Goal: Task Accomplishment & Management: Complete application form

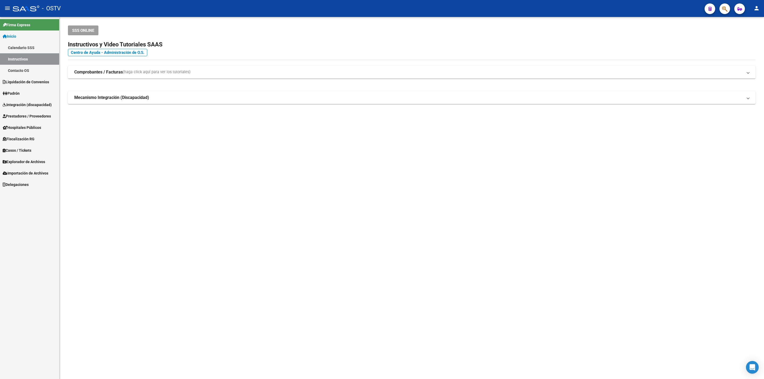
click at [34, 91] on link "Padrón" at bounding box center [29, 93] width 59 height 11
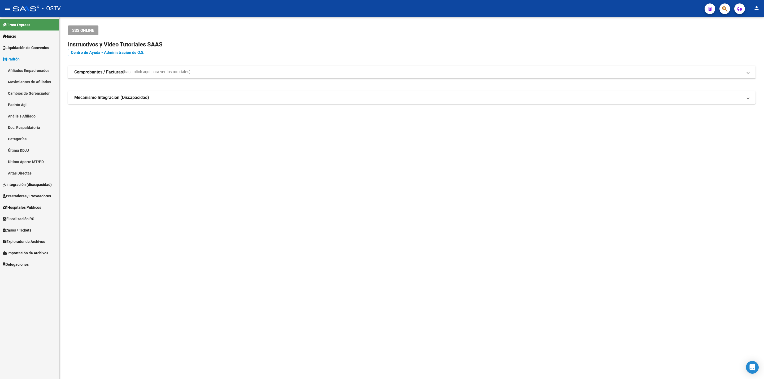
click at [30, 67] on link "Afiliados Empadronados" at bounding box center [29, 70] width 59 height 11
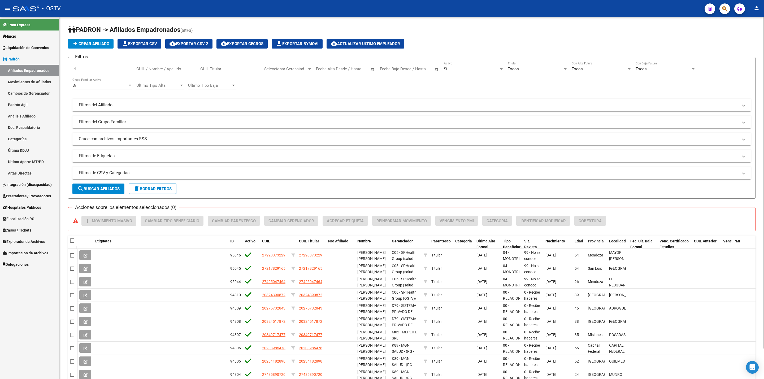
click at [217, 105] on mat-panel-title "Filtros del Afiliado" at bounding box center [408, 105] width 659 height 6
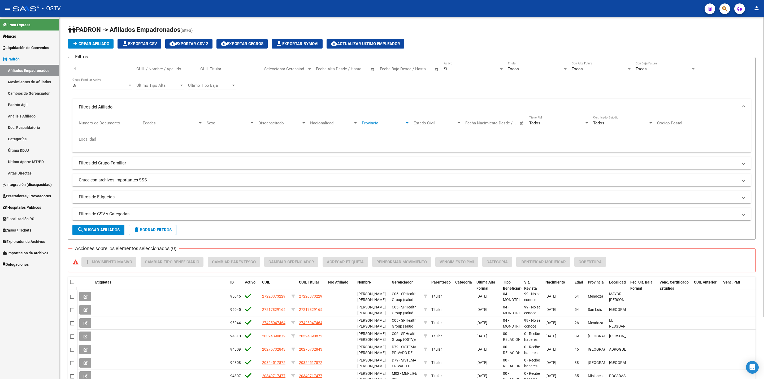
click at [372, 124] on span "Provincia" at bounding box center [383, 123] width 43 height 5
click at [383, 160] on span "San Luis" at bounding box center [399, 159] width 74 height 12
click at [116, 232] on span "search Buscar Afiliados" at bounding box center [98, 230] width 42 height 5
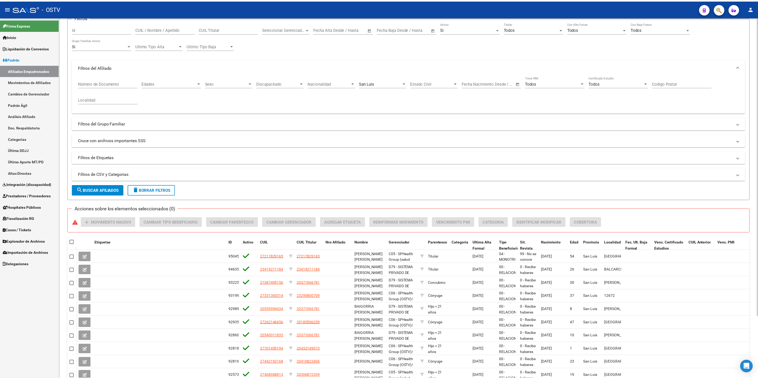
scroll to position [74, 0]
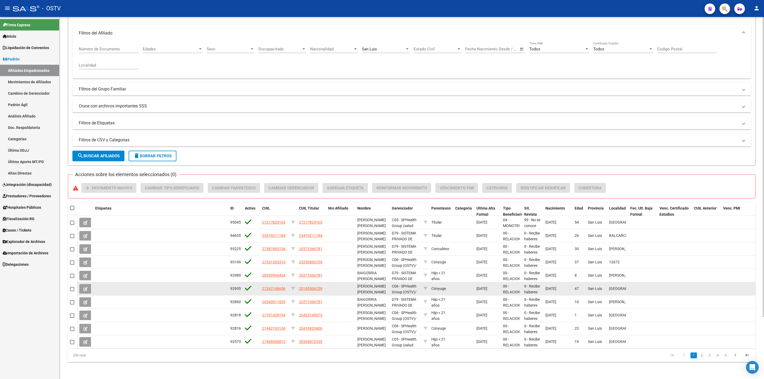
click at [307, 291] on span "20185506259" at bounding box center [310, 288] width 23 height 4
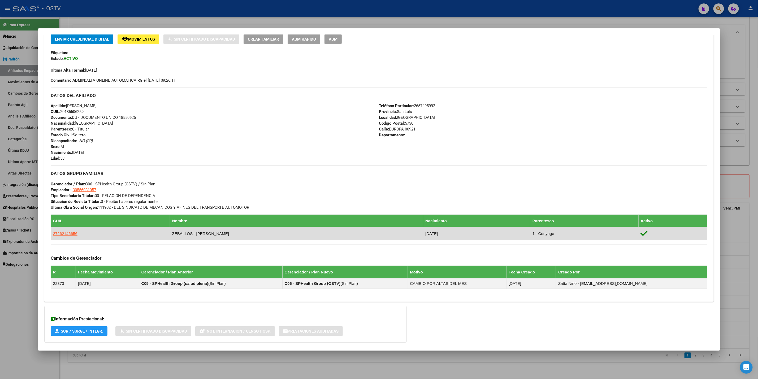
scroll to position [146, 0]
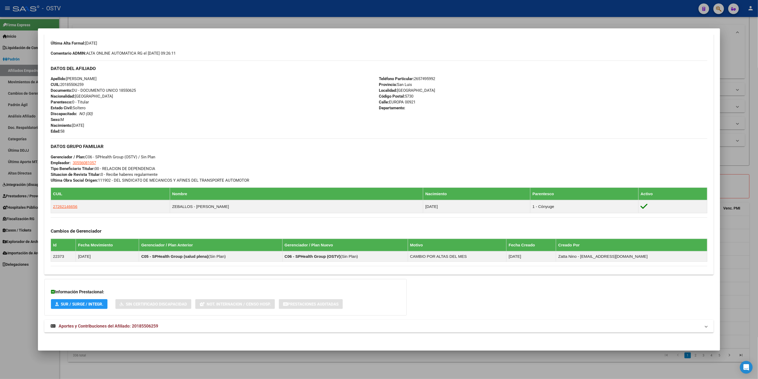
click at [0, 317] on div at bounding box center [379, 189] width 758 height 379
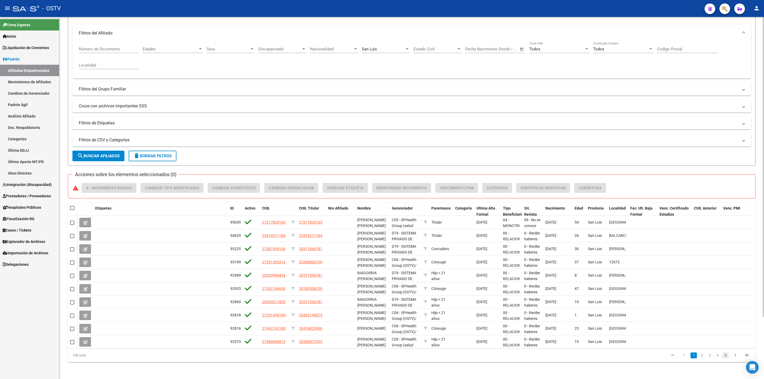
click at [723, 354] on link "5" at bounding box center [725, 355] width 6 height 6
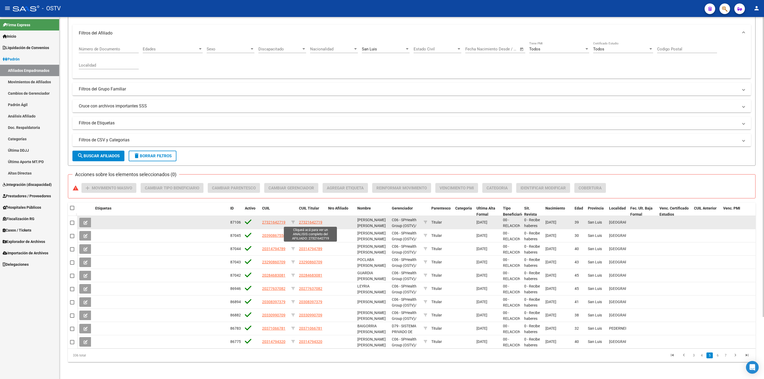
click at [316, 221] on span "27321642719" at bounding box center [310, 222] width 23 height 4
type textarea "27321642719"
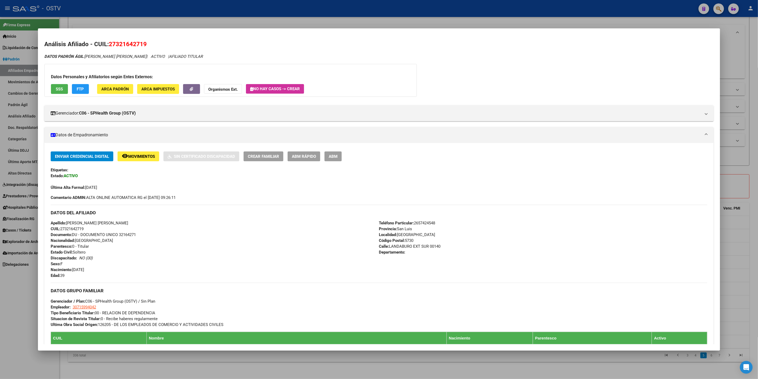
click at [0, 135] on div at bounding box center [379, 189] width 758 height 379
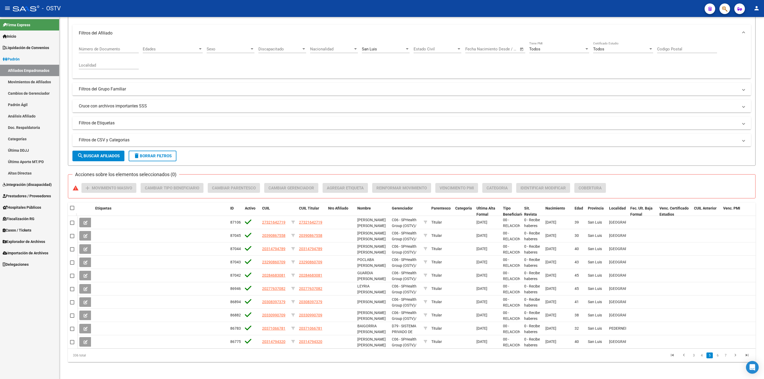
click at [20, 327] on div "Firma Express Inicio Calendario SSS Instructivos Contacto OS Liquidación de Con…" at bounding box center [29, 198] width 59 height 362
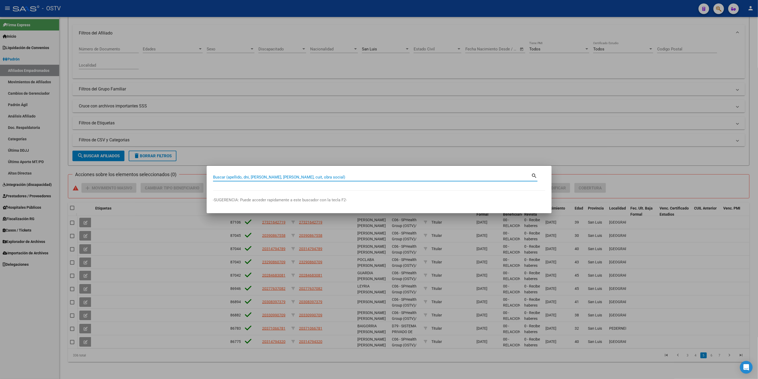
paste input "55151420"
type input "55151420"
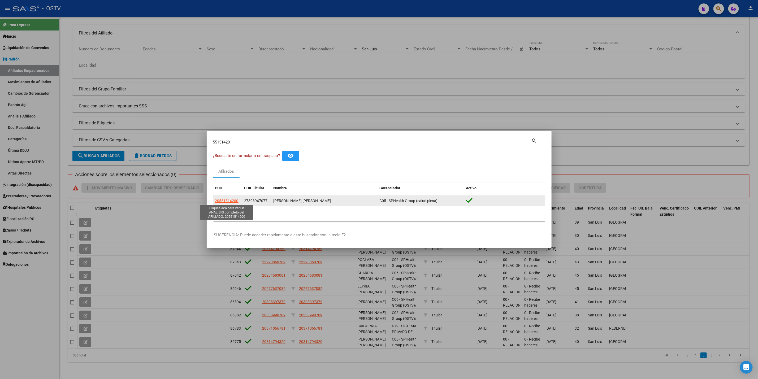
click at [221, 199] on span "20551514200" at bounding box center [226, 201] width 23 height 4
type textarea "20551514200"
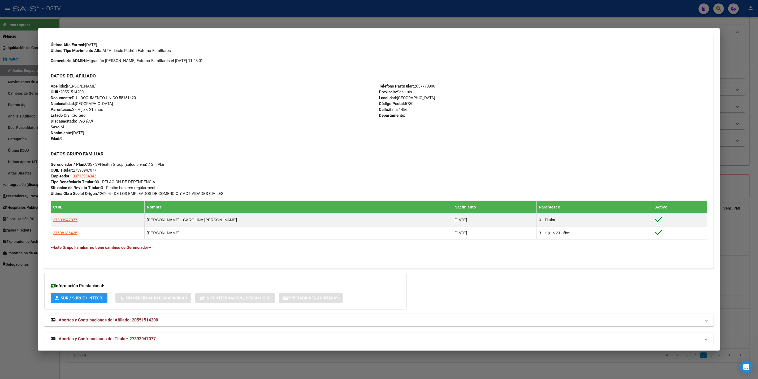
scroll to position [151, 0]
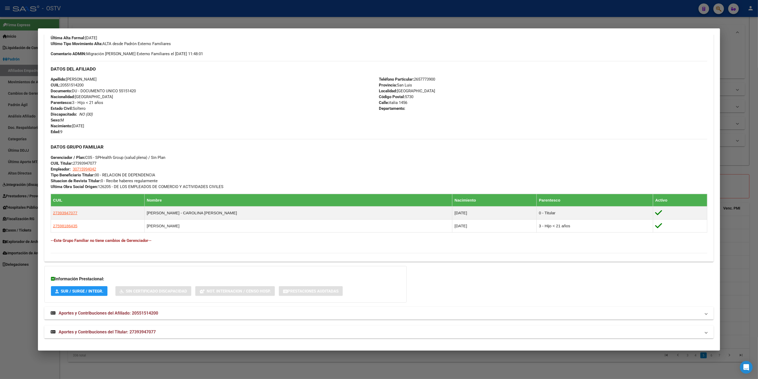
click at [175, 333] on mat-panel-title "Aportes y Contribuciones del Titular: 27393947077" at bounding box center [376, 332] width 650 height 6
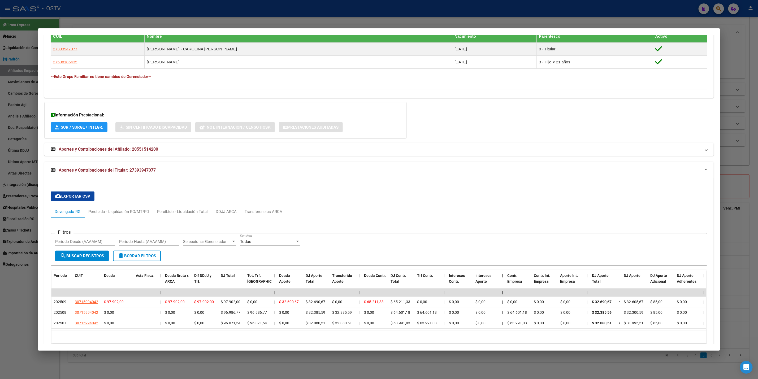
scroll to position [339, 0]
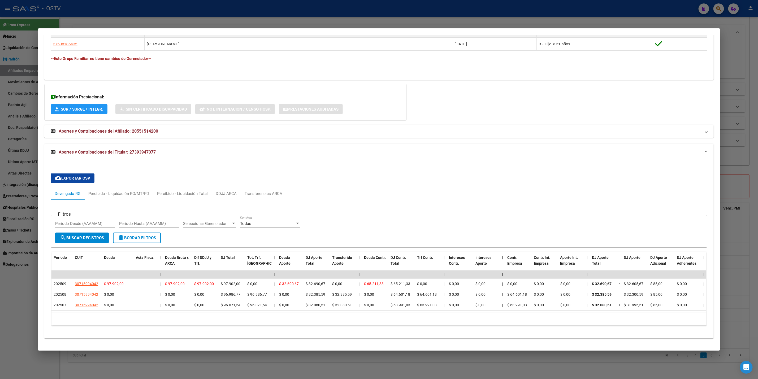
click at [0, 297] on div at bounding box center [379, 189] width 758 height 379
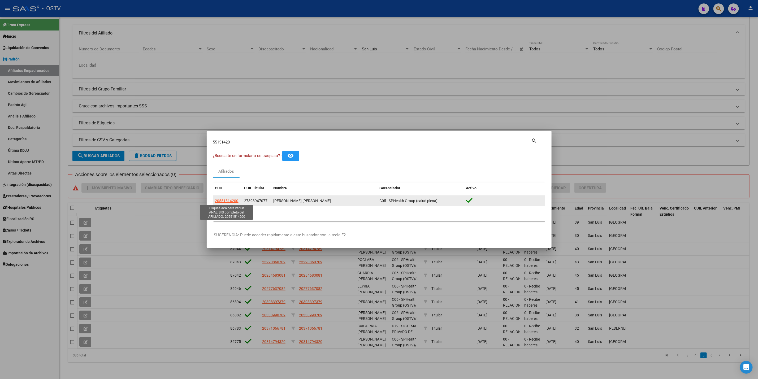
click at [230, 200] on span "20551514200" at bounding box center [226, 201] width 23 height 4
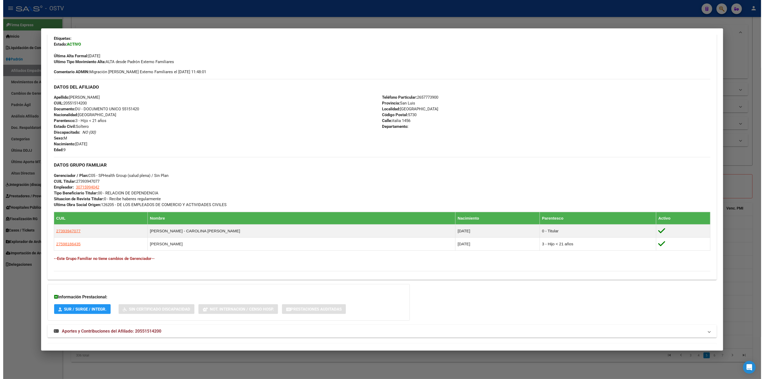
scroll to position [151, 0]
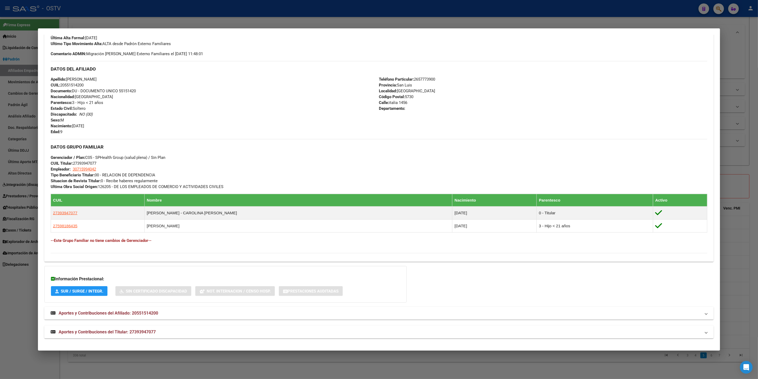
click at [0, 341] on div at bounding box center [379, 189] width 758 height 379
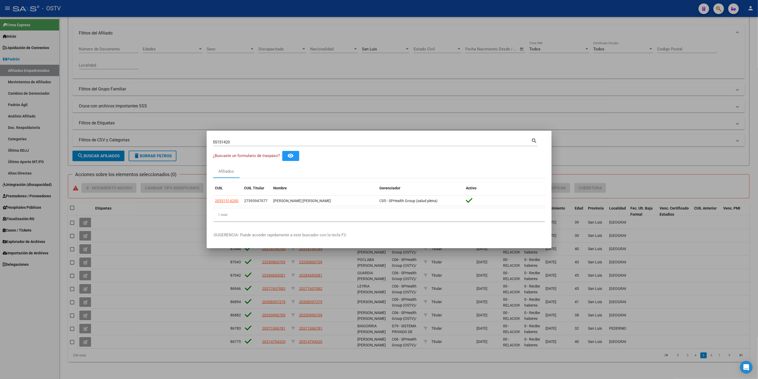
click at [235, 150] on div "55151420 Buscar (apellido, dni, [PERSON_NAME], [PERSON_NAME], cuit, obra social…" at bounding box center [375, 144] width 324 height 14
drag, startPoint x: 234, startPoint y: 142, endPoint x: 25, endPoint y: 154, distance: 209.6
click at [44, 151] on div "55151420 Buscar (apellido, dni, cuil, nro traspaso, cuit, obra social) search ¿…" at bounding box center [379, 189] width 758 height 379
paste input "43621342"
type input "43621342"
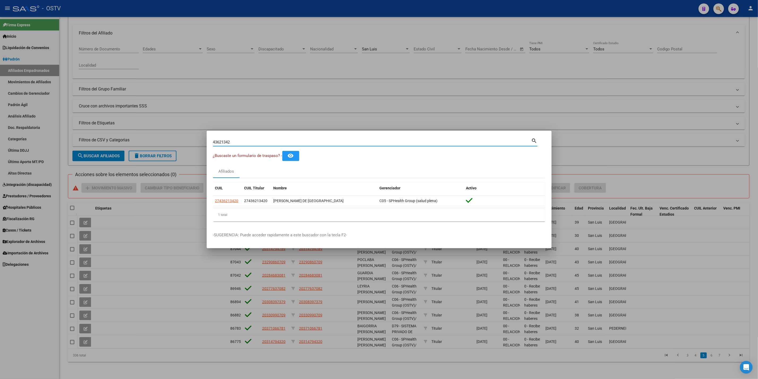
click at [195, 108] on div at bounding box center [379, 189] width 758 height 379
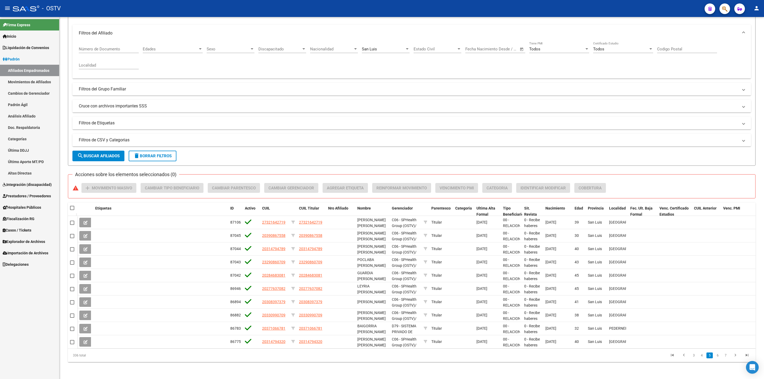
click at [16, 209] on span "Hospitales Públicos" at bounding box center [22, 207] width 38 height 6
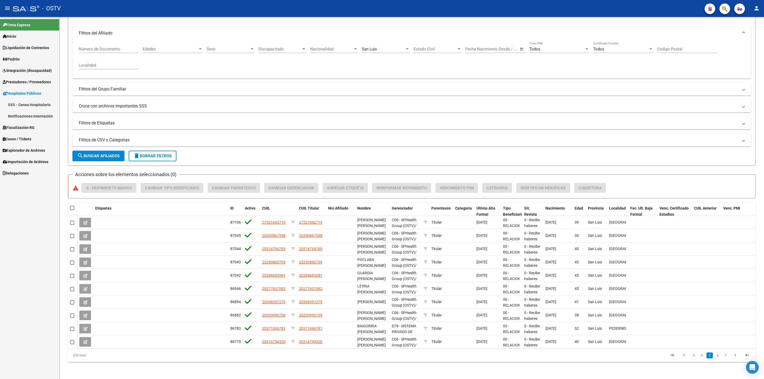
click at [32, 79] on span "Prestadores / Proveedores" at bounding box center [27, 82] width 48 height 6
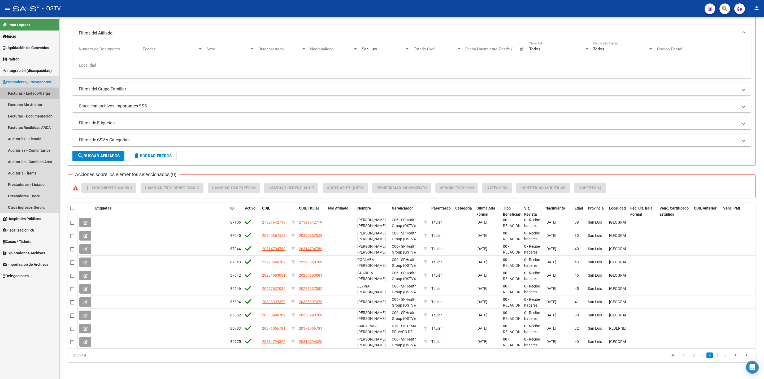
click at [39, 90] on link "Facturas - Listado/Carga" at bounding box center [29, 93] width 59 height 11
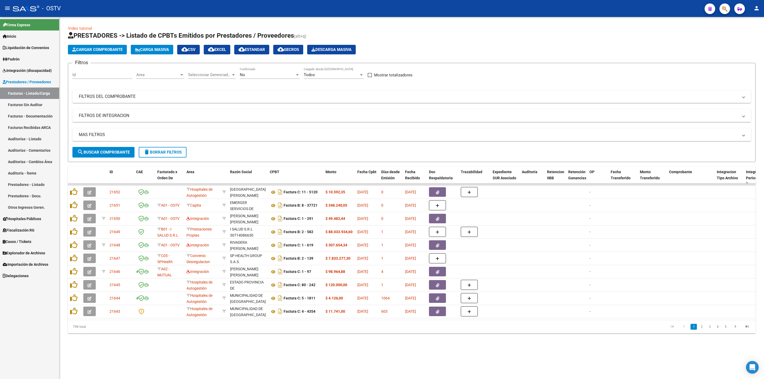
click at [260, 102] on mat-expansion-panel-header "FILTROS DEL COMPROBANTE" at bounding box center [411, 96] width 678 height 13
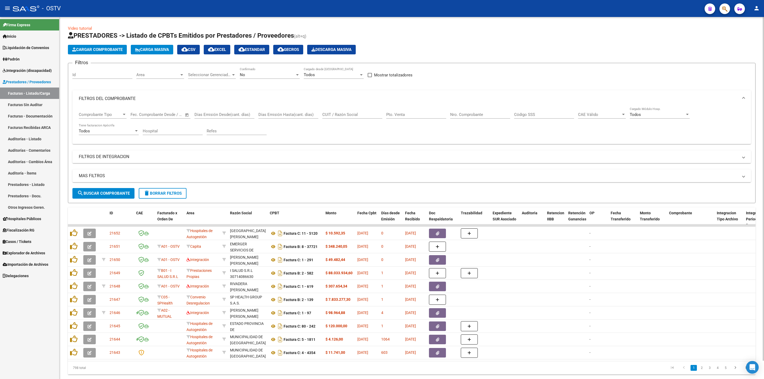
click at [465, 118] on div "Nro. Comprobante" at bounding box center [480, 112] width 60 height 11
paste input "242"
type input "242"
click at [261, 69] on div "No Confirmado" at bounding box center [270, 72] width 60 height 11
click at [121, 190] on div at bounding box center [382, 189] width 764 height 379
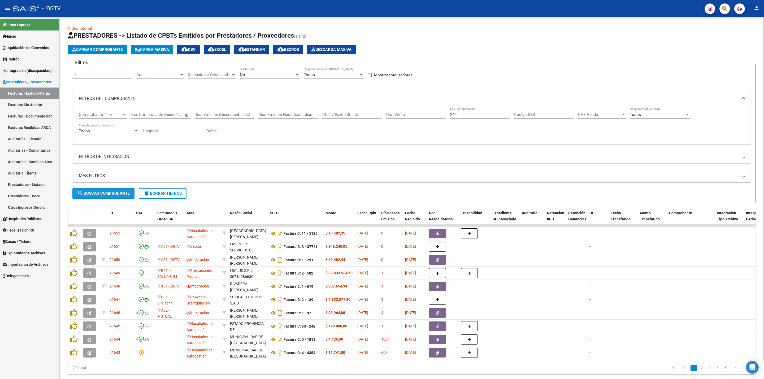
click at [121, 190] on button "search Buscar Comprobante" at bounding box center [103, 193] width 62 height 11
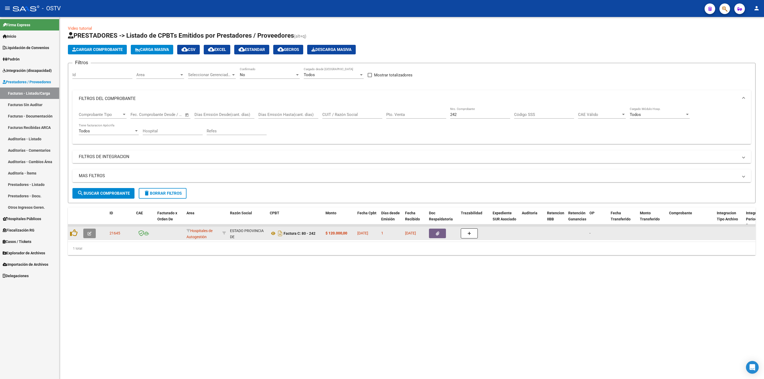
click at [84, 235] on button "button" at bounding box center [89, 234] width 12 height 10
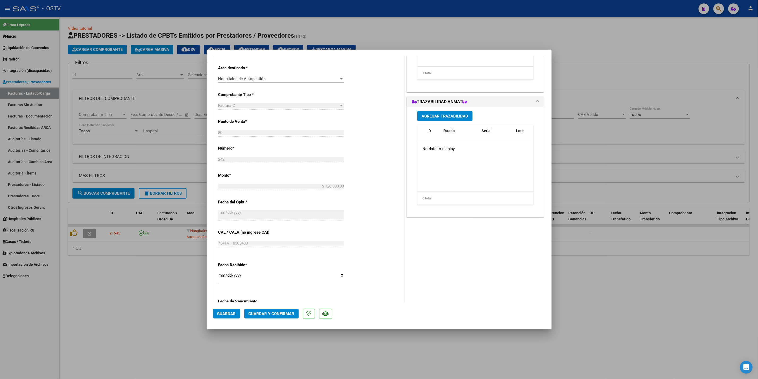
scroll to position [29, 0]
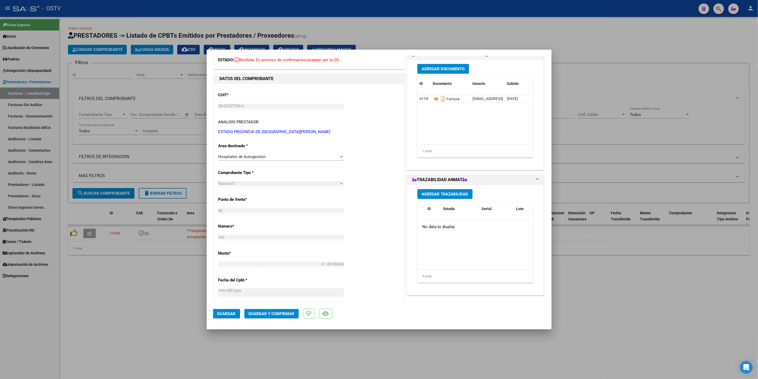
click at [116, 291] on div at bounding box center [379, 189] width 758 height 379
type input "$ 0,00"
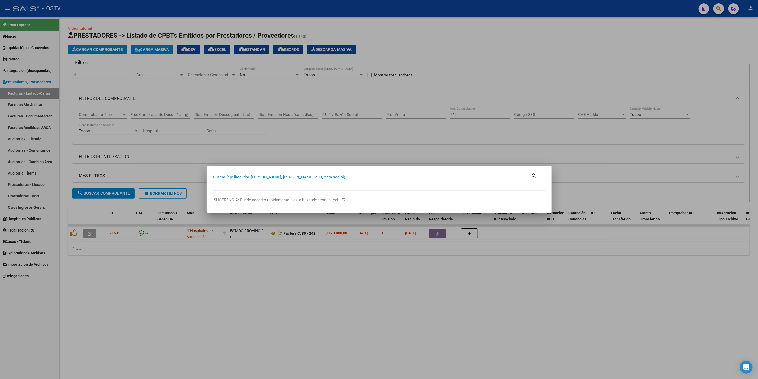
paste input "25483303"
type input "25483303"
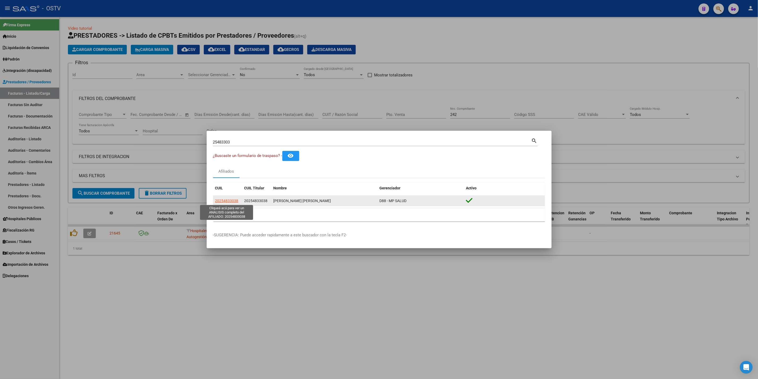
click at [221, 199] on span "20254833038" at bounding box center [226, 201] width 23 height 4
type textarea "20254833038"
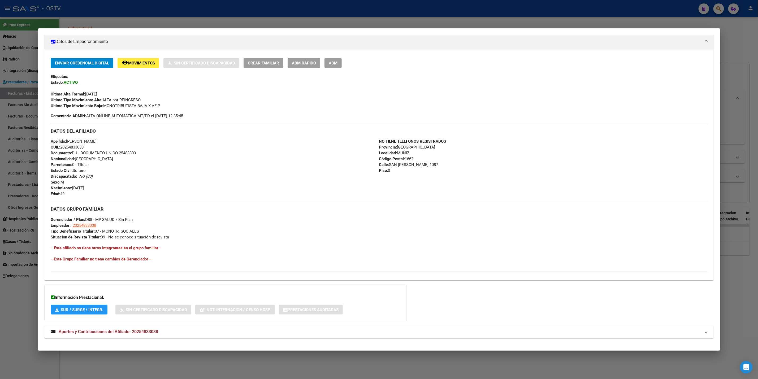
scroll to position [99, 0]
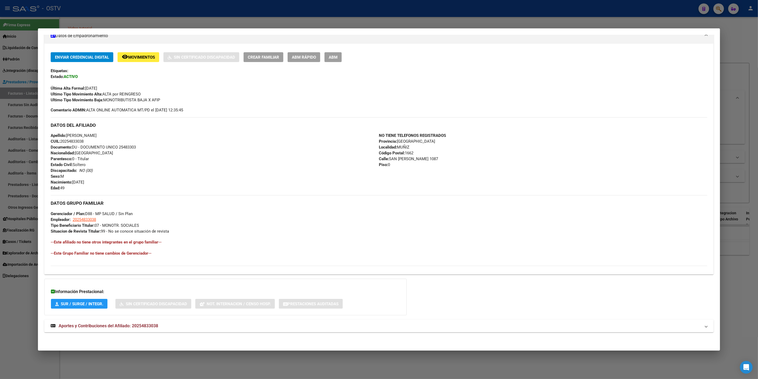
click at [151, 326] on span "Aportes y Contribuciones del Afiliado: 20254833038" at bounding box center [108, 325] width 99 height 5
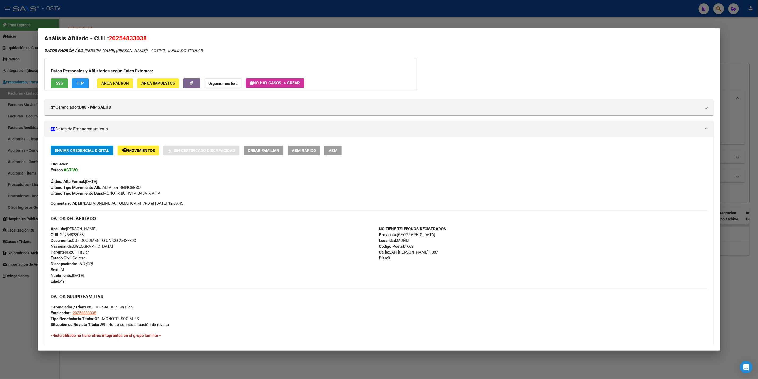
scroll to position [0, 0]
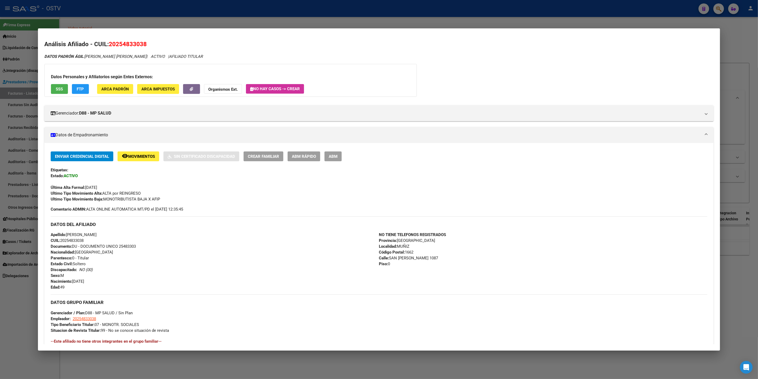
click at [177, 19] on div at bounding box center [379, 189] width 758 height 379
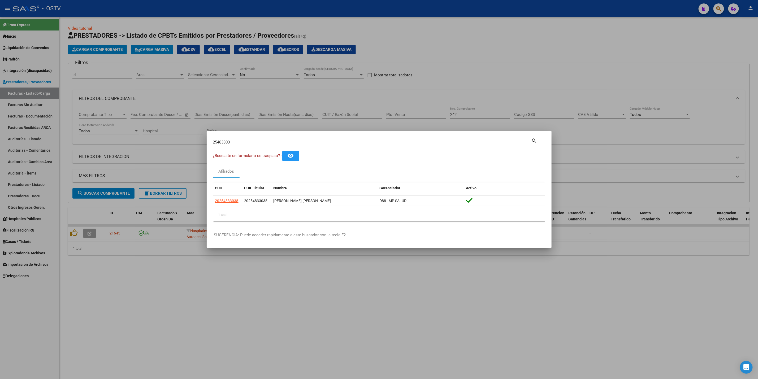
drag, startPoint x: 241, startPoint y: 144, endPoint x: 156, endPoint y: 138, distance: 85.1
click at [165, 138] on div "25483303 Buscar (apellido, dni, cuil, nro traspaso, cuit, obra social) search ¿…" at bounding box center [379, 189] width 758 height 379
paste input "36.891.171"
type input "36891171"
click at [219, 202] on span "20368911713" at bounding box center [226, 201] width 23 height 4
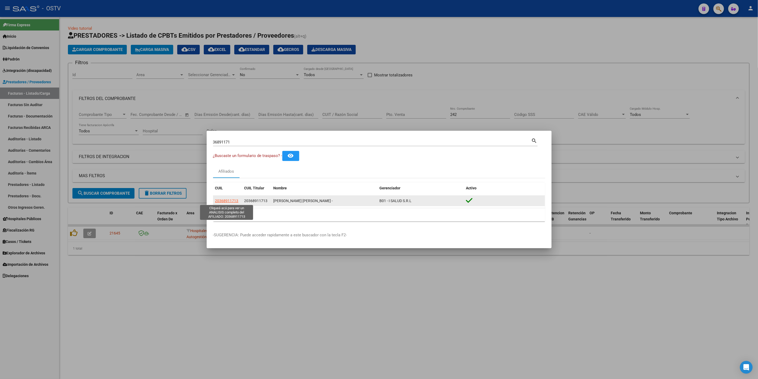
type textarea "20368911713"
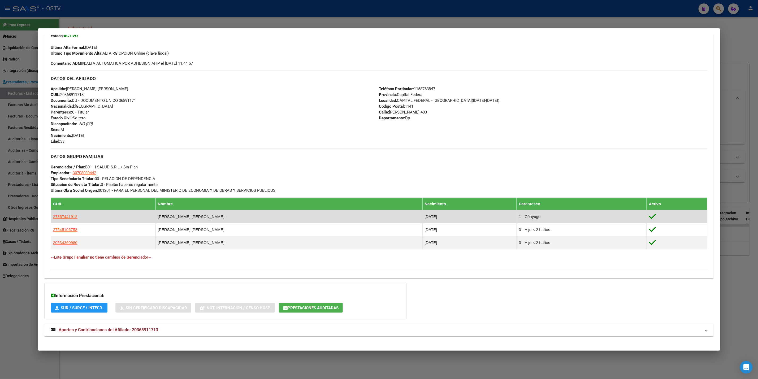
scroll to position [145, 0]
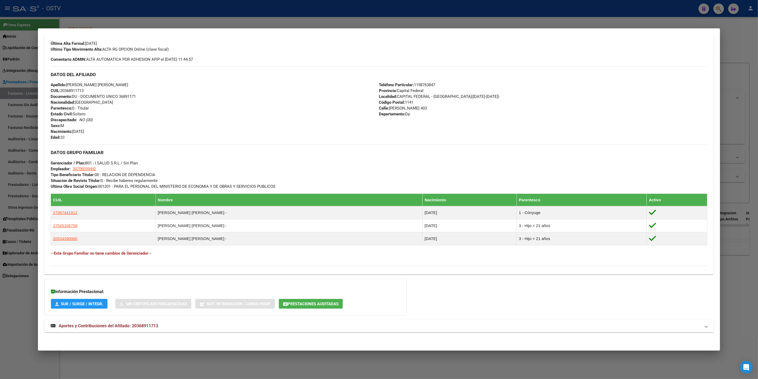
click at [176, 329] on mat-panel-title "Aportes y Contribuciones del Afiliado: 20368911713" at bounding box center [376, 326] width 650 height 6
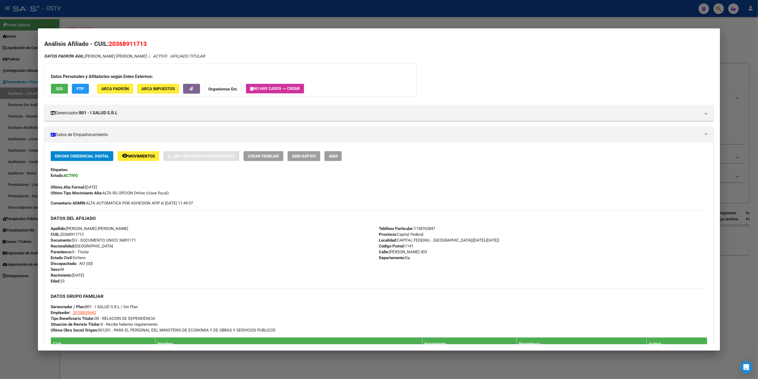
scroll to position [0, 0]
click at [54, 92] on button "SSS" at bounding box center [59, 89] width 17 height 10
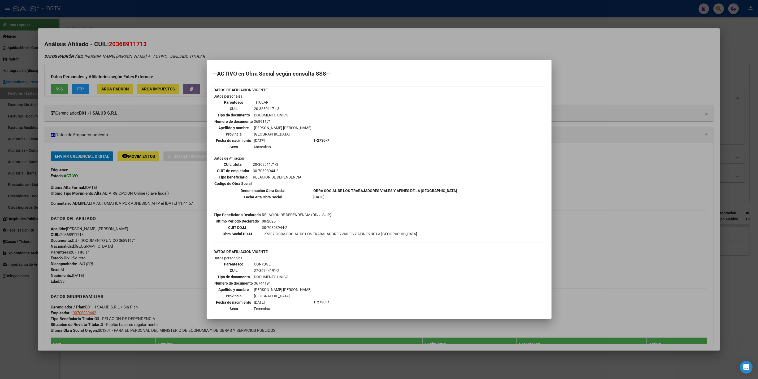
drag, startPoint x: 230, startPoint y: 29, endPoint x: 230, endPoint y: 25, distance: 3.2
click at [231, 25] on div at bounding box center [379, 189] width 758 height 379
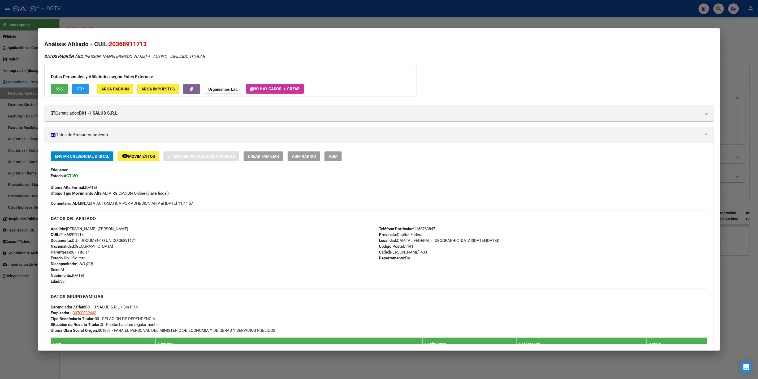
click at [216, 13] on div at bounding box center [379, 189] width 758 height 379
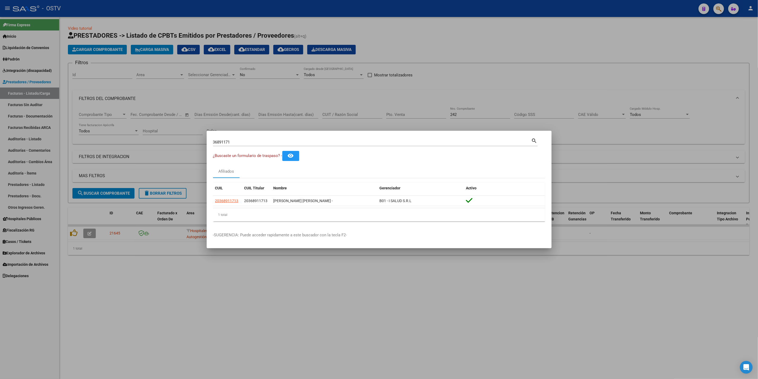
drag, startPoint x: 239, startPoint y: 143, endPoint x: 66, endPoint y: 142, distance: 172.6
click at [81, 139] on div "36891171 Buscar (apellido, dni, cuil, nro traspaso, cuit, obra social) search ¿…" at bounding box center [379, 189] width 758 height 379
paste input "59818643"
type input "59818643"
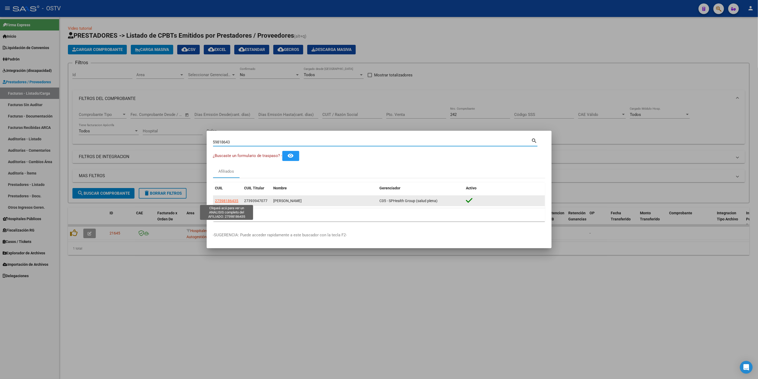
click at [220, 202] on span "27598186435" at bounding box center [226, 201] width 23 height 4
type textarea "27598186435"
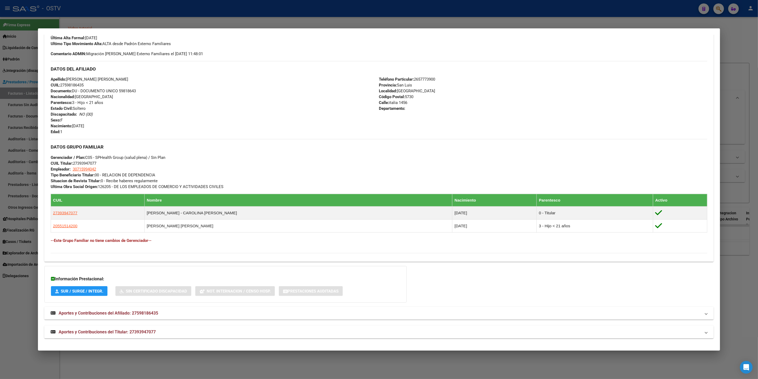
scroll to position [151, 0]
click at [167, 332] on mat-panel-title "Aportes y Contribuciones del Titular: 27393947077" at bounding box center [376, 332] width 650 height 6
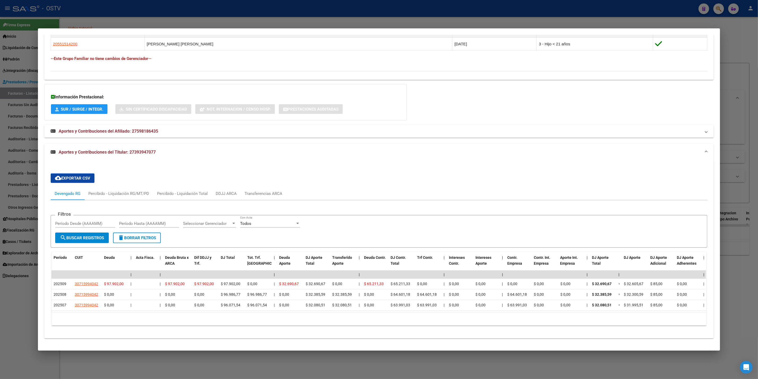
scroll to position [339, 0]
click at [0, 312] on div at bounding box center [379, 189] width 758 height 379
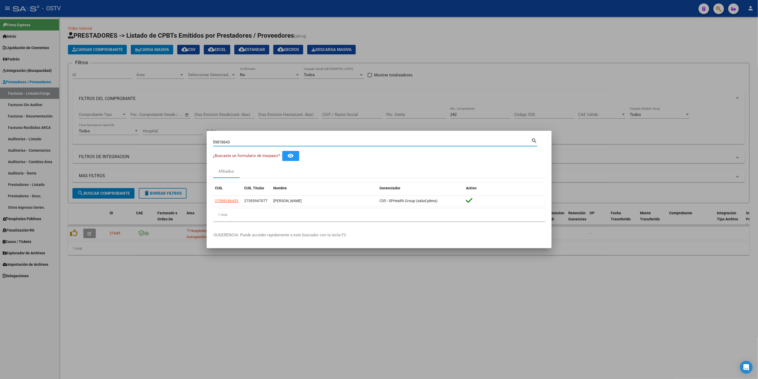
drag, startPoint x: 233, startPoint y: 142, endPoint x: 11, endPoint y: 137, distance: 222.8
click at [39, 134] on div "59818643 Buscar (apellido, dni, cuil, nro traspaso, cuit, obra social) search ¿…" at bounding box center [379, 189] width 758 height 379
paste input "30.201.370"
type input "30201370"
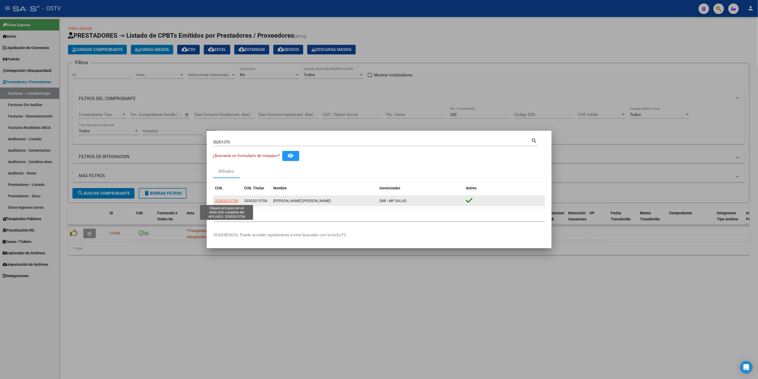
click at [225, 201] on span "20302013706" at bounding box center [226, 201] width 23 height 4
type textarea "20302013706"
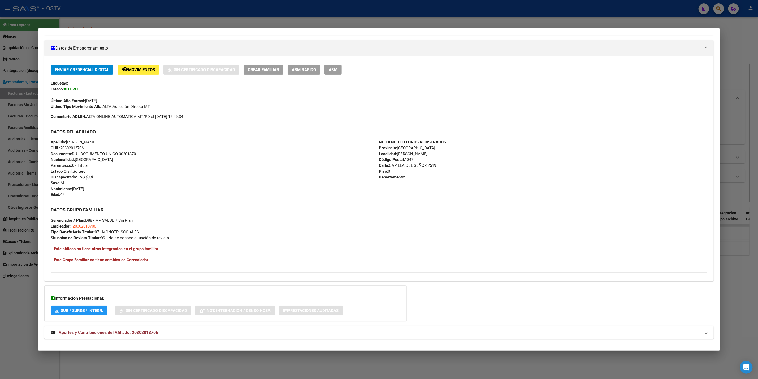
scroll to position [93, 0]
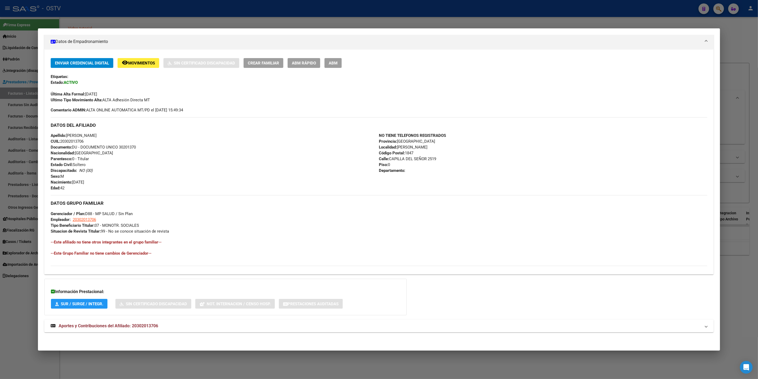
drag, startPoint x: 165, startPoint y: 321, endPoint x: 167, endPoint y: 309, distance: 12.2
click at [165, 321] on mat-expansion-panel-header "Aportes y Contribuciones del Afiliado: 20302013706" at bounding box center [378, 326] width 669 height 13
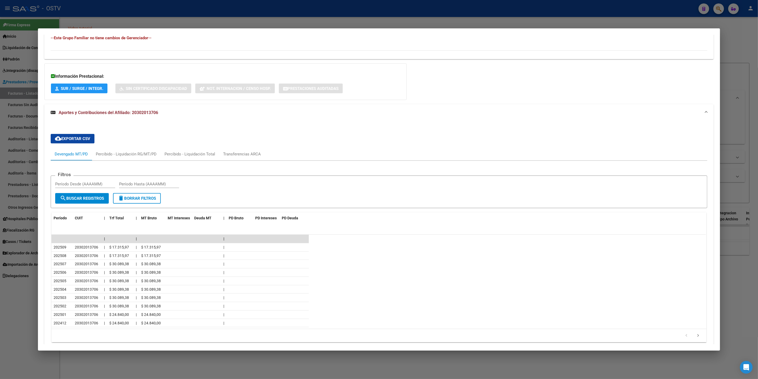
scroll to position [334, 0]
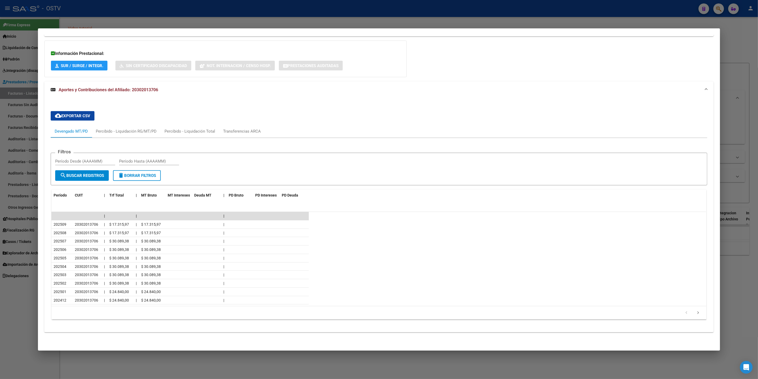
click at [0, 172] on div at bounding box center [379, 189] width 758 height 379
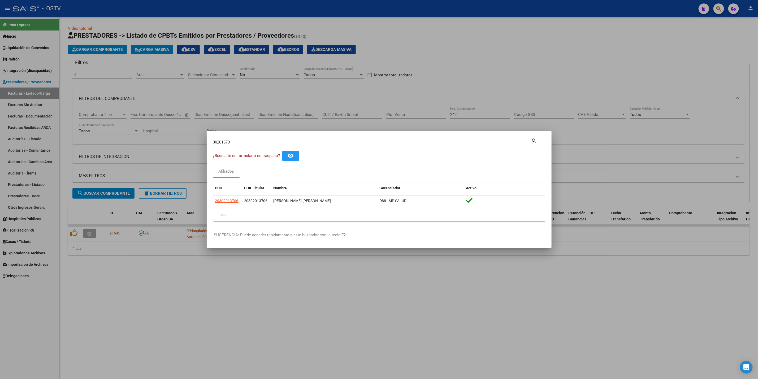
drag, startPoint x: 239, startPoint y: 142, endPoint x: 0, endPoint y: 221, distance: 251.8
click at [0, 194] on div "30201370 Buscar (apellido, dni, cuil, nro traspaso, cuit, obra social) search ¿…" at bounding box center [379, 189] width 758 height 379
paste input "4413262"
type input "44132620"
click at [230, 201] on span "27441326209" at bounding box center [226, 201] width 23 height 4
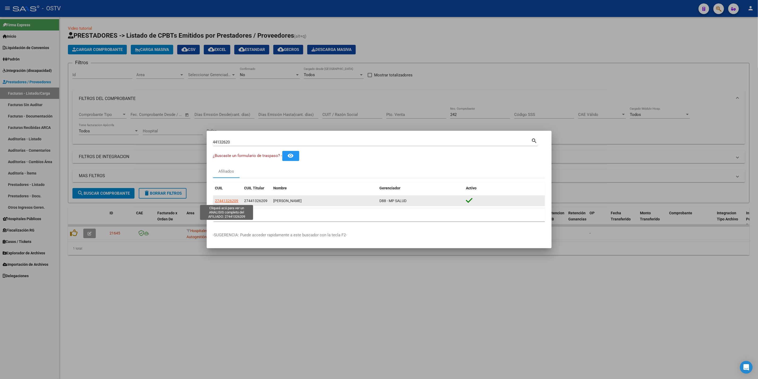
copy span "6"
type textarea "27441326209"
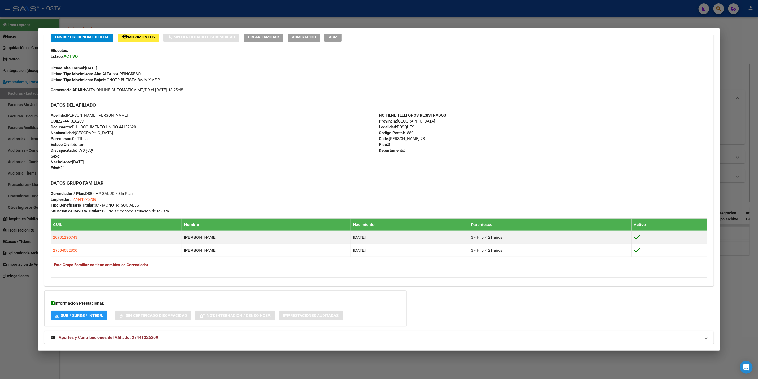
scroll to position [132, 0]
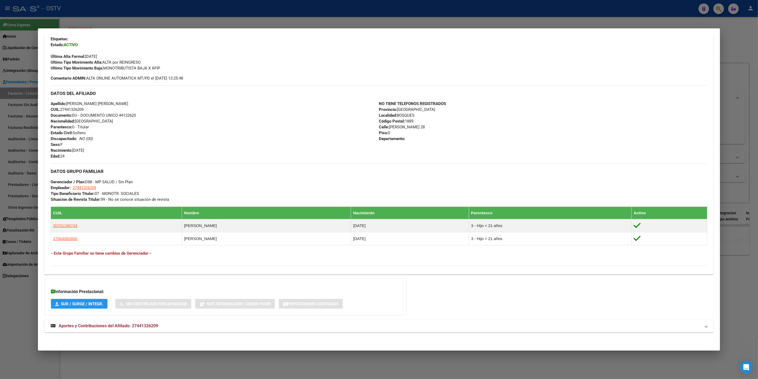
click at [149, 321] on mat-expansion-panel-header "Aportes y Contribuciones del Afiliado: 27441326209" at bounding box center [378, 326] width 669 height 13
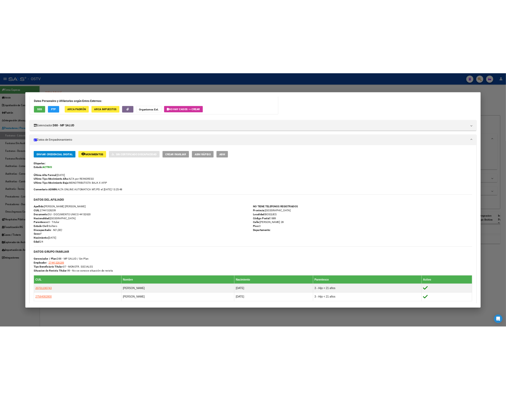
scroll to position [0, 0]
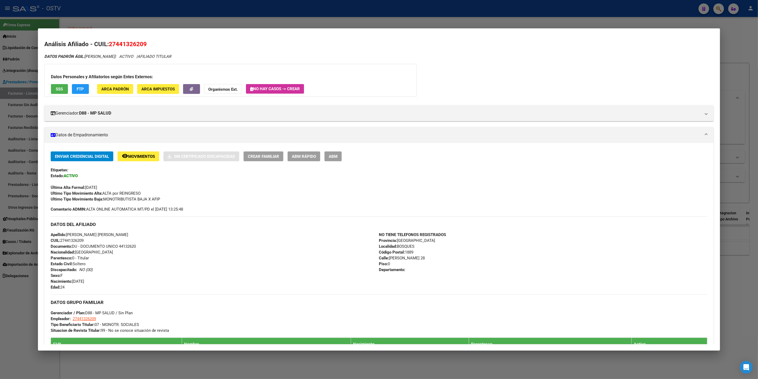
click at [13, 54] on div at bounding box center [379, 189] width 758 height 379
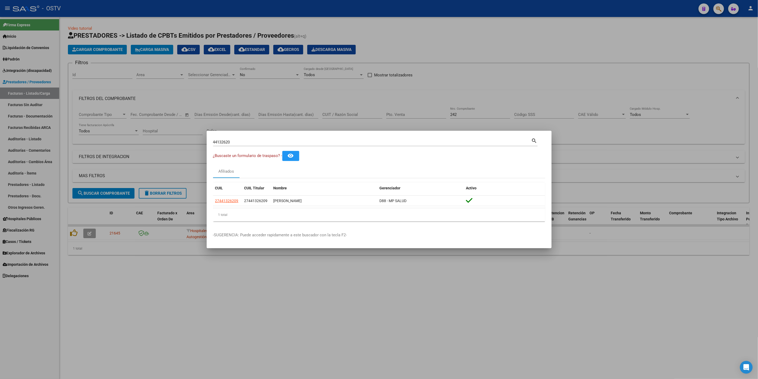
click at [203, 82] on div at bounding box center [379, 189] width 758 height 379
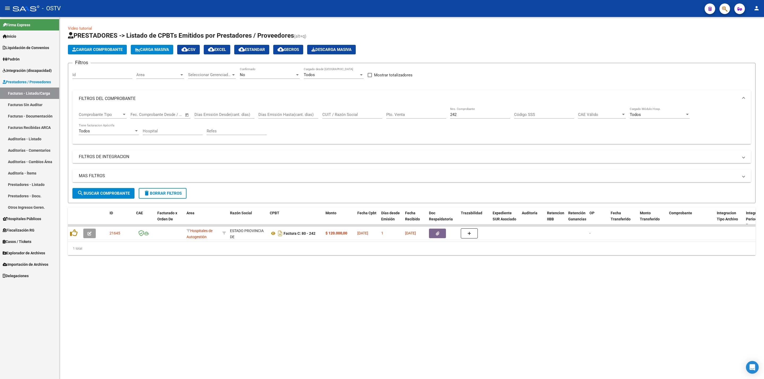
click at [24, 138] on link "Auditorías - Listado" at bounding box center [29, 138] width 59 height 11
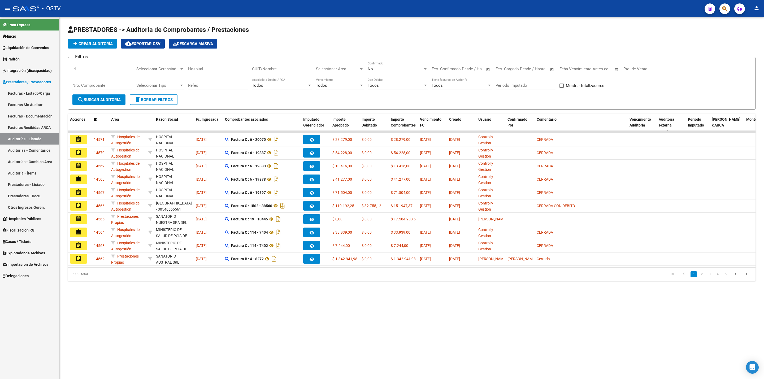
click at [25, 223] on link "Hospitales Públicos" at bounding box center [29, 218] width 59 height 11
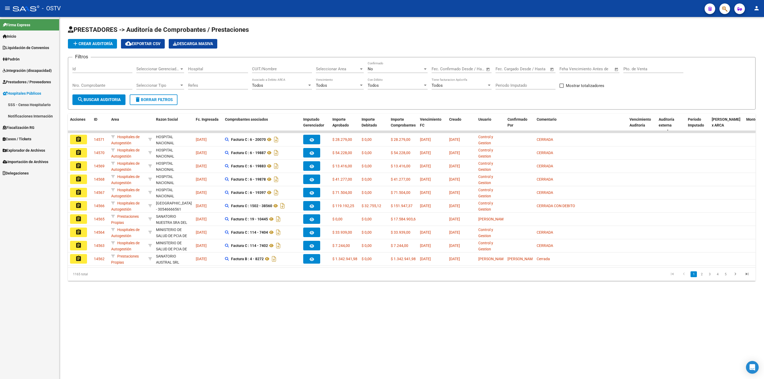
click at [37, 115] on link "Notificaciones Internación" at bounding box center [29, 115] width 59 height 11
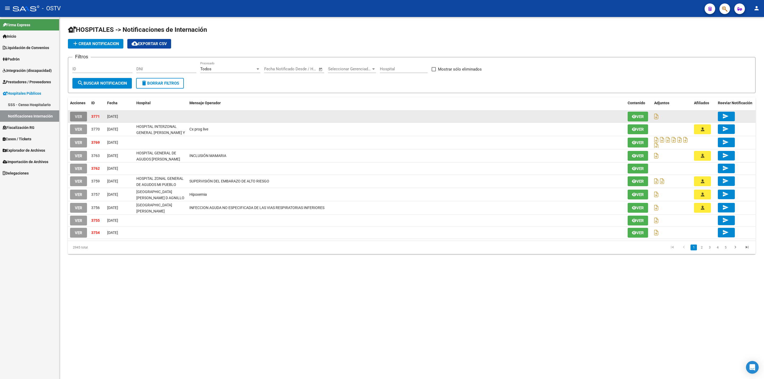
click at [84, 116] on button "VER" at bounding box center [78, 117] width 17 height 10
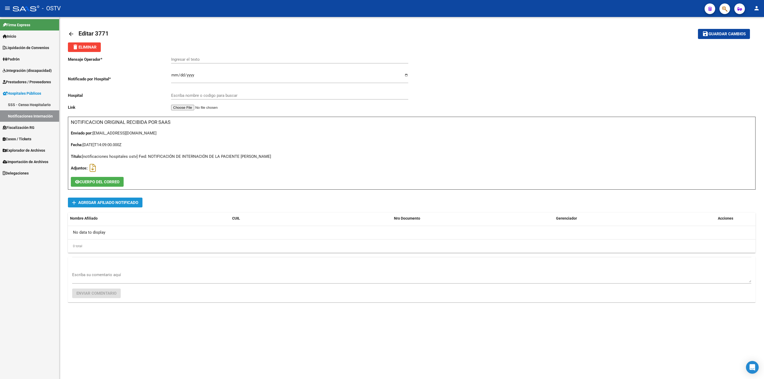
click at [111, 206] on span "add Agregar Afiliado Notificado" at bounding box center [105, 203] width 66 height 10
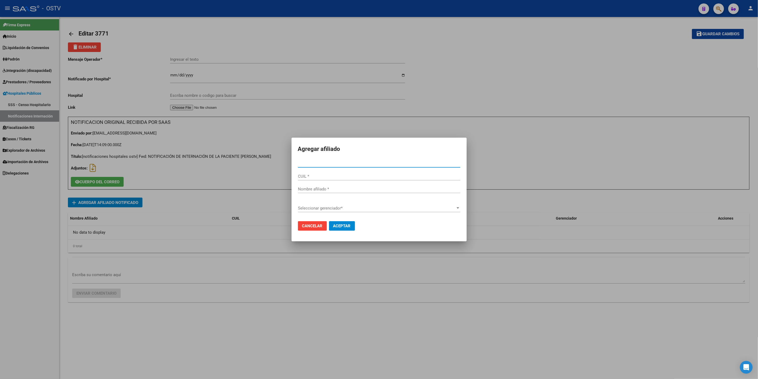
paste input "27441326209"
type input "44132620"
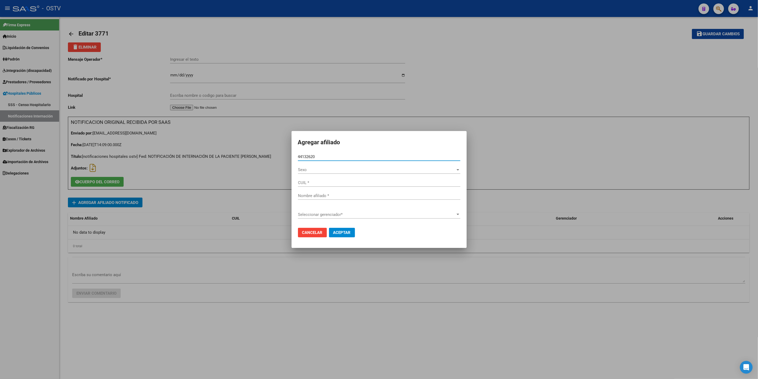
type input "27441326209"
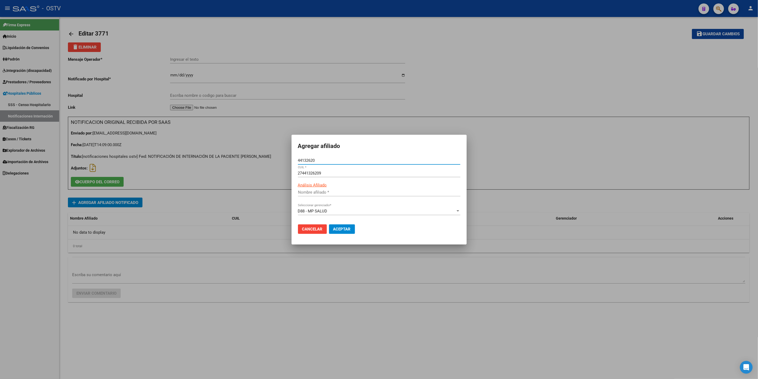
type input "[PERSON_NAME]"
type input "44132620"
click at [337, 228] on span "Aceptar" at bounding box center [342, 229] width 18 height 5
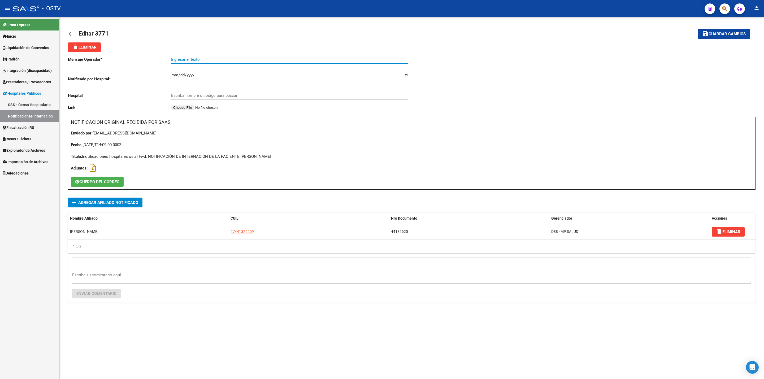
click at [190, 60] on input "Ingresar el texto" at bounding box center [289, 59] width 237 height 5
paste input "ATENCIÓN PARA LA ANTICONCEPCIÓN"
type input "ATENCIÓN PARA LA ANTICONCEPCIÓN"
click at [196, 97] on input "Escriba nombre o codigo para buscar" at bounding box center [289, 95] width 237 height 5
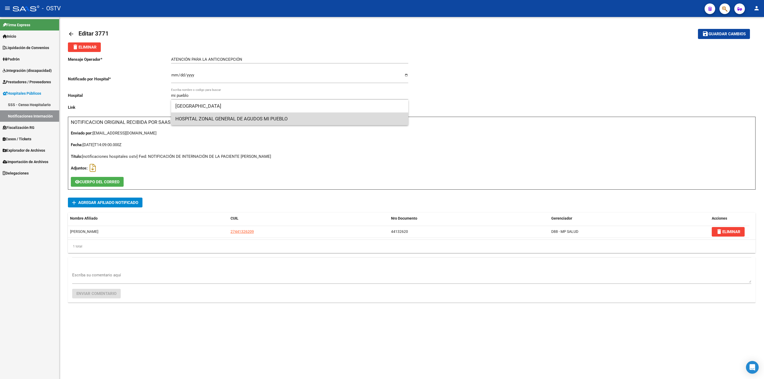
click at [264, 120] on span "HOSPITAL ZONAL GENERAL DE AGUDOS MI PUEBLO" at bounding box center [289, 118] width 229 height 13
type input "HOSPITAL ZONAL GENERAL DE AGUDOS MI PUEBLO"
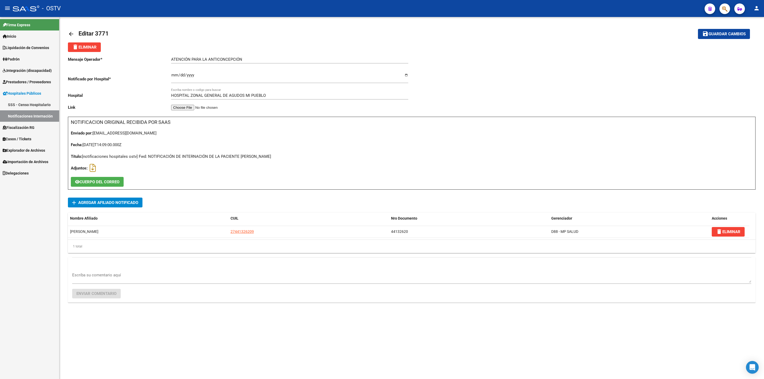
click at [717, 28] on mat-toolbar-row "save Guardar cambios" at bounding box center [679, 33] width 141 height 17
click at [733, 32] on span "Guardar cambios" at bounding box center [726, 34] width 37 height 5
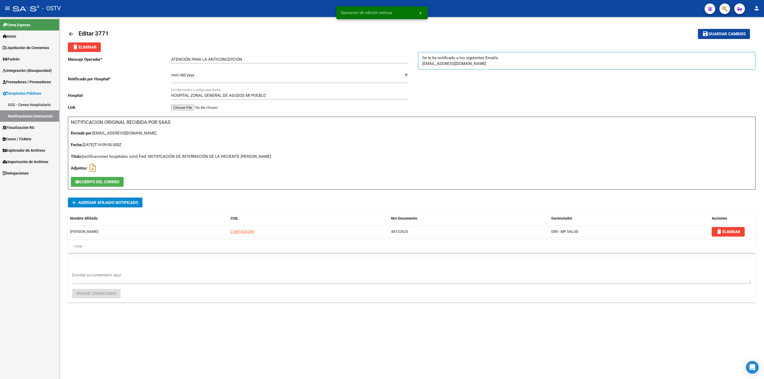
click at [69, 31] on mat-icon "arrow_back" at bounding box center [71, 34] width 6 height 6
